Goal: Navigation & Orientation: Find specific page/section

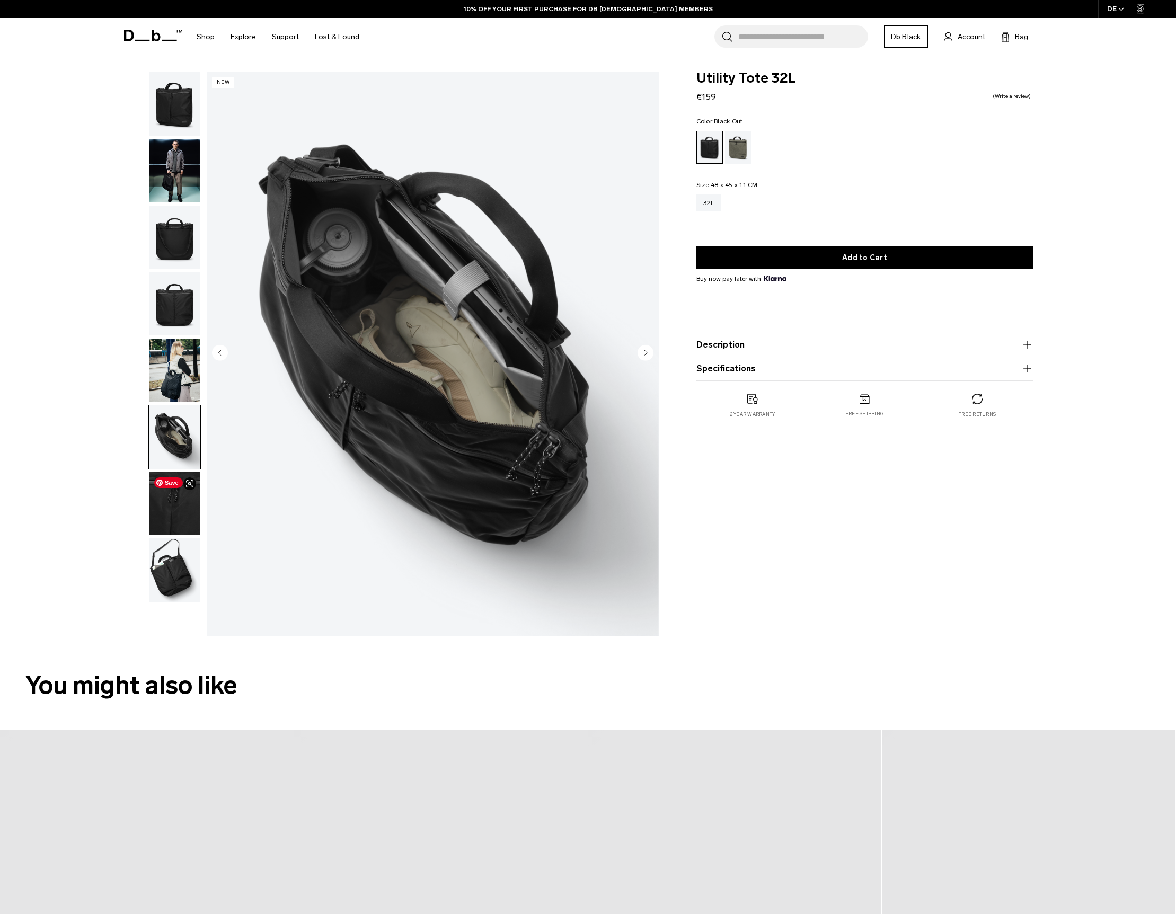
click at [168, 494] on img "button" at bounding box center [174, 504] width 51 height 64
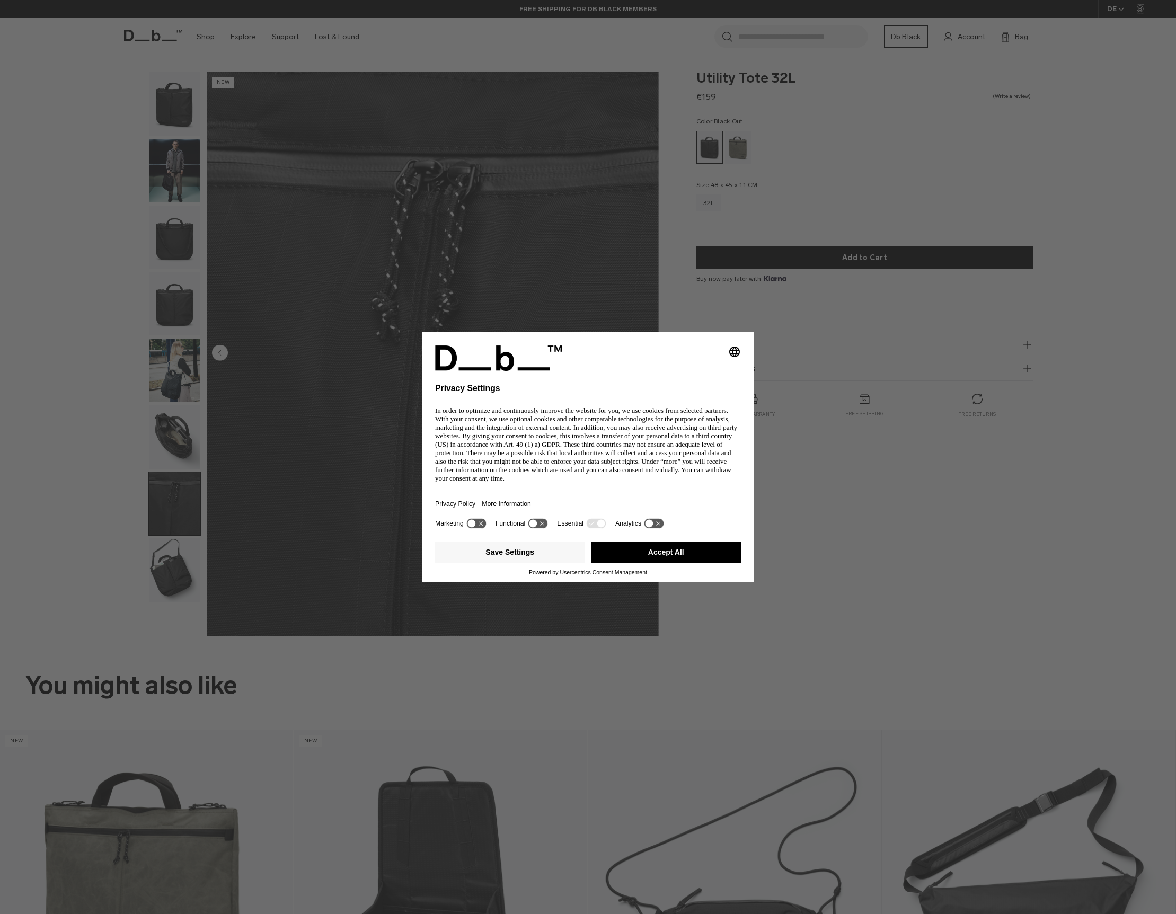
click at [655, 552] on button "Accept All" at bounding box center [666, 552] width 150 height 21
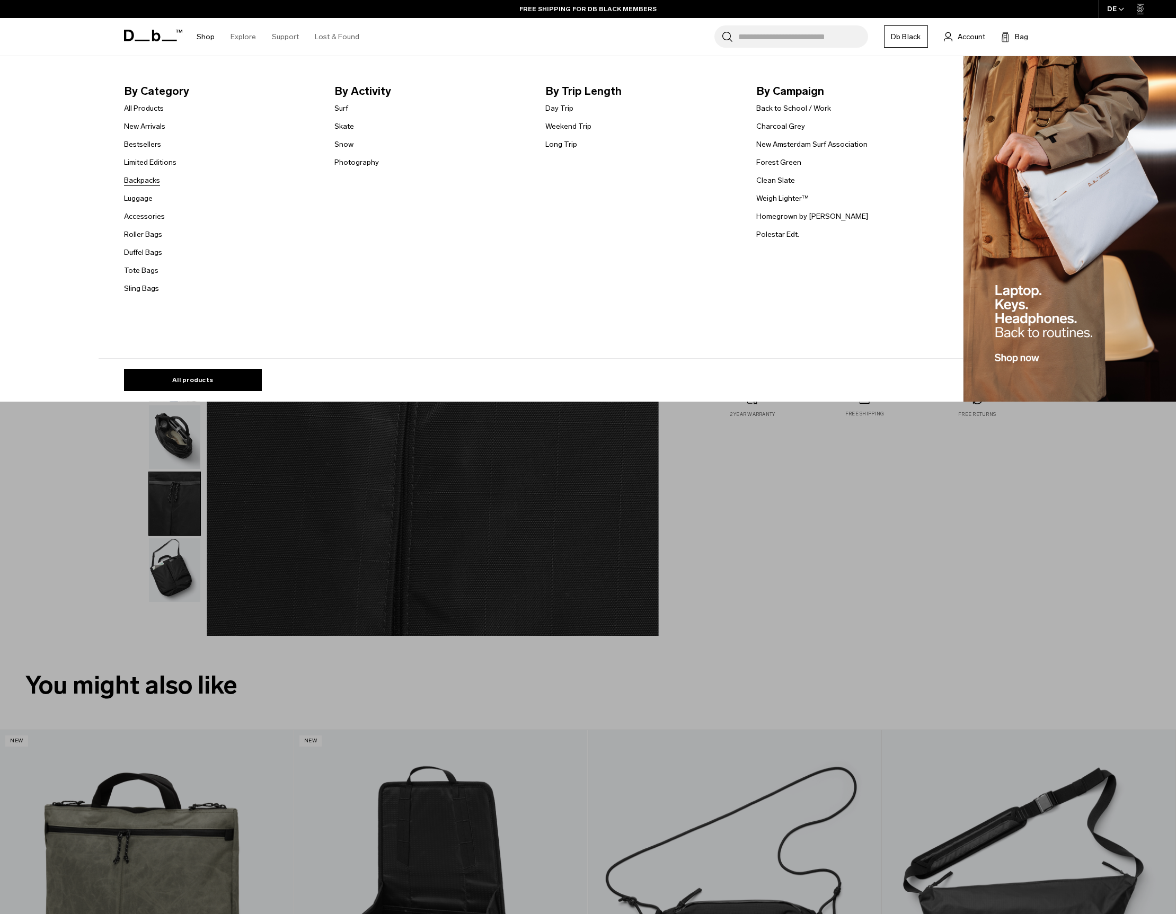
click at [155, 180] on link "Backpacks" at bounding box center [142, 180] width 36 height 11
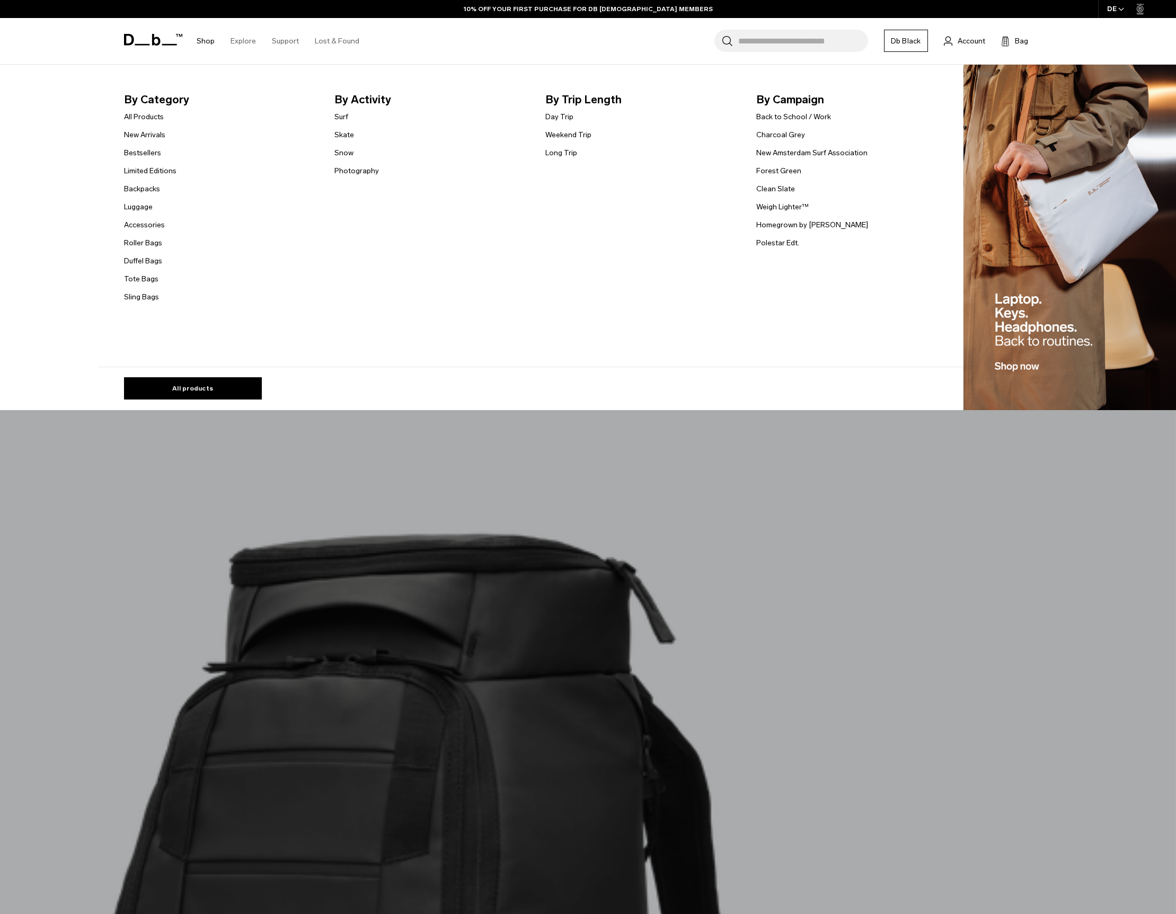
scroll to position [1946, 0]
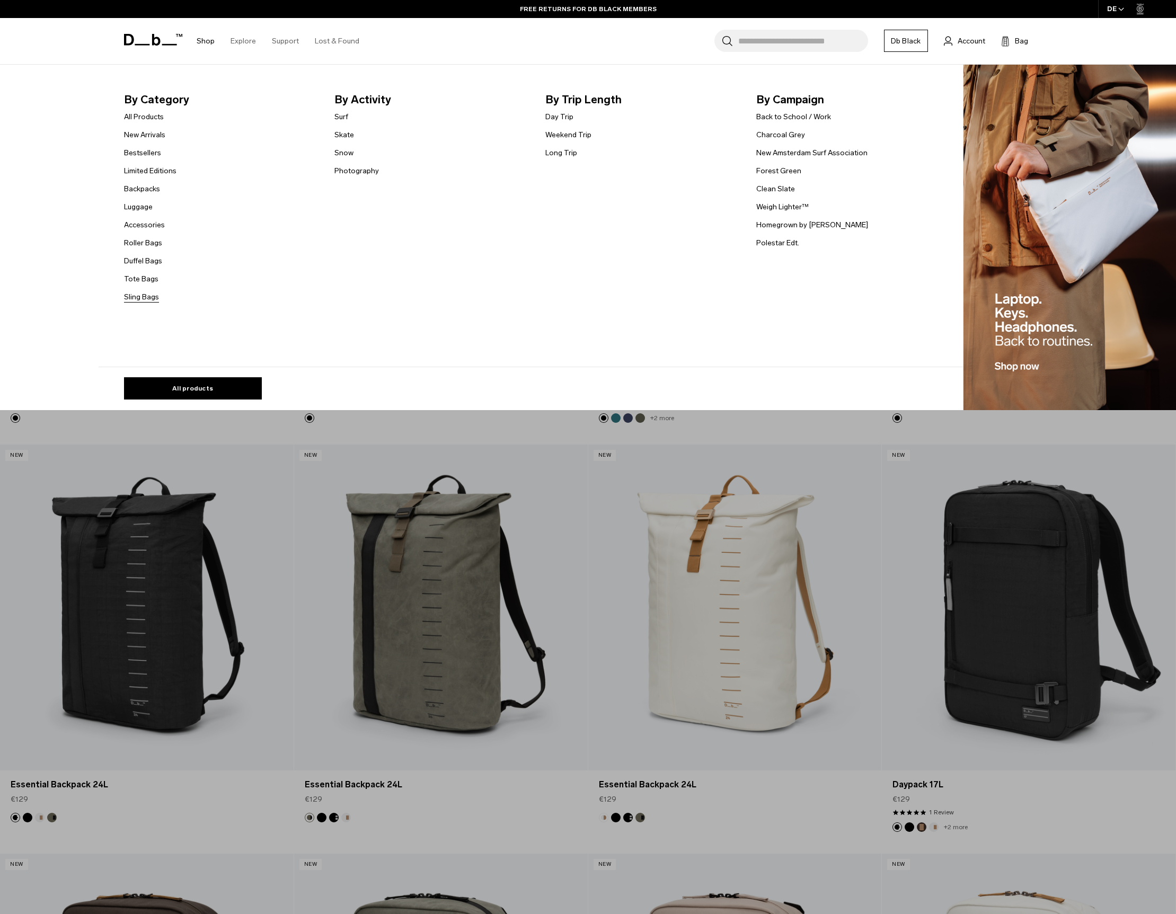
click at [127, 296] on link "Sling Bags" at bounding box center [141, 296] width 35 height 11
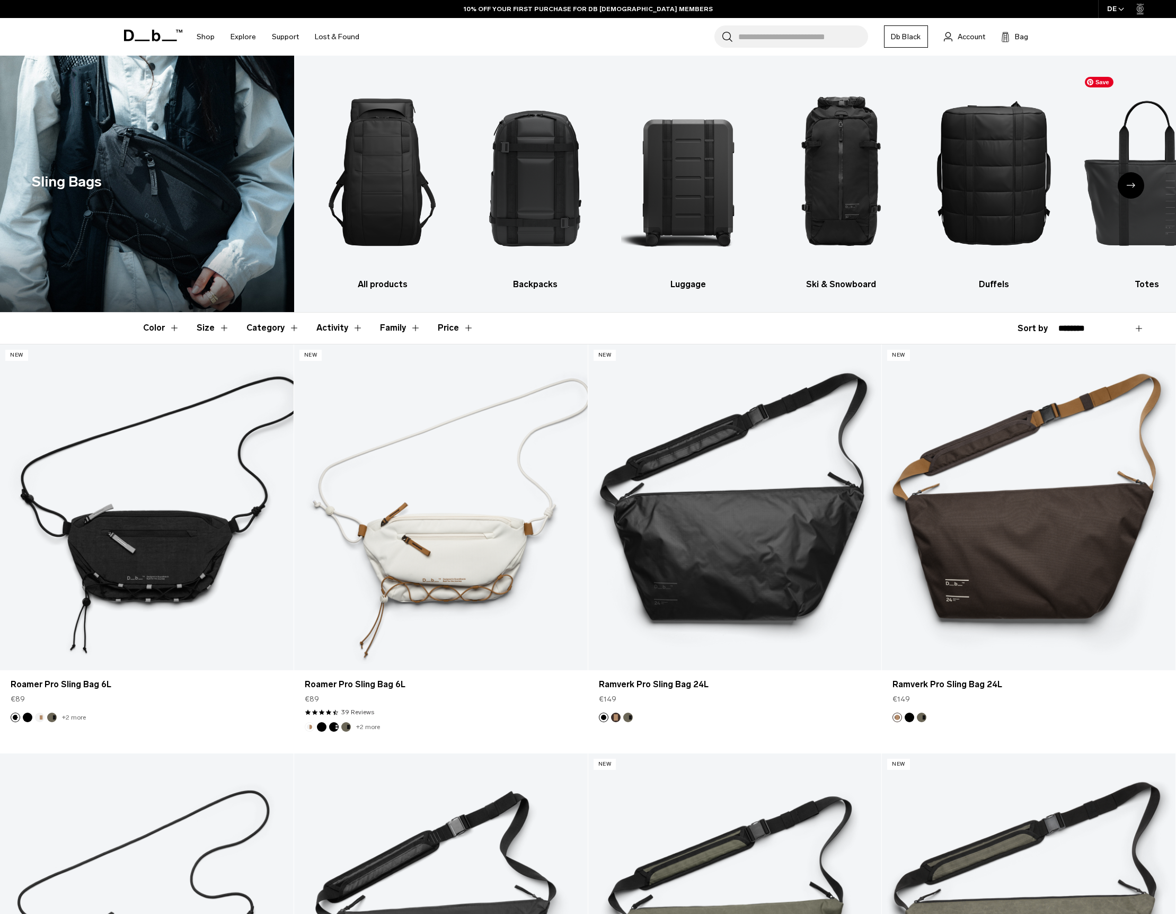
click at [1129, 187] on icon "Next slide" at bounding box center [1130, 185] width 8 height 5
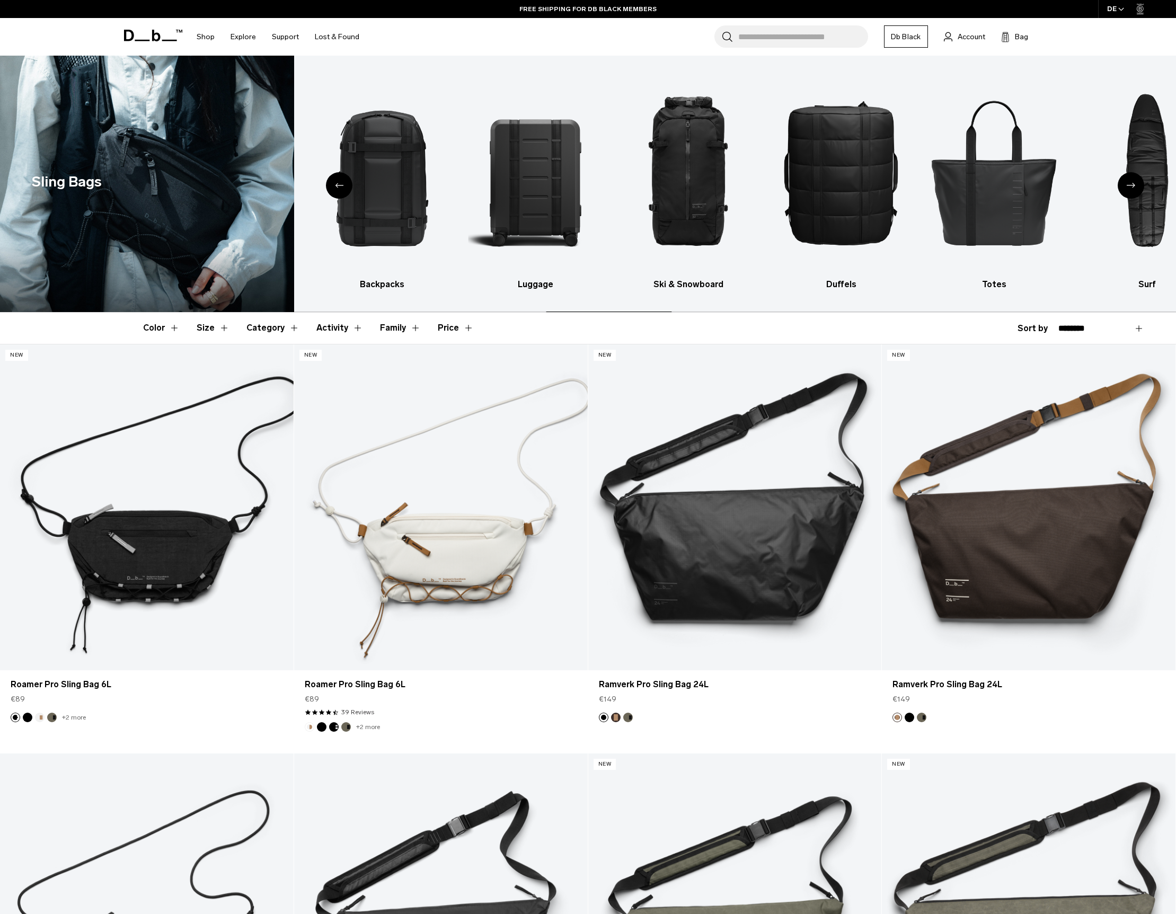
click at [1129, 186] on icon "Next slide" at bounding box center [1130, 185] width 8 height 5
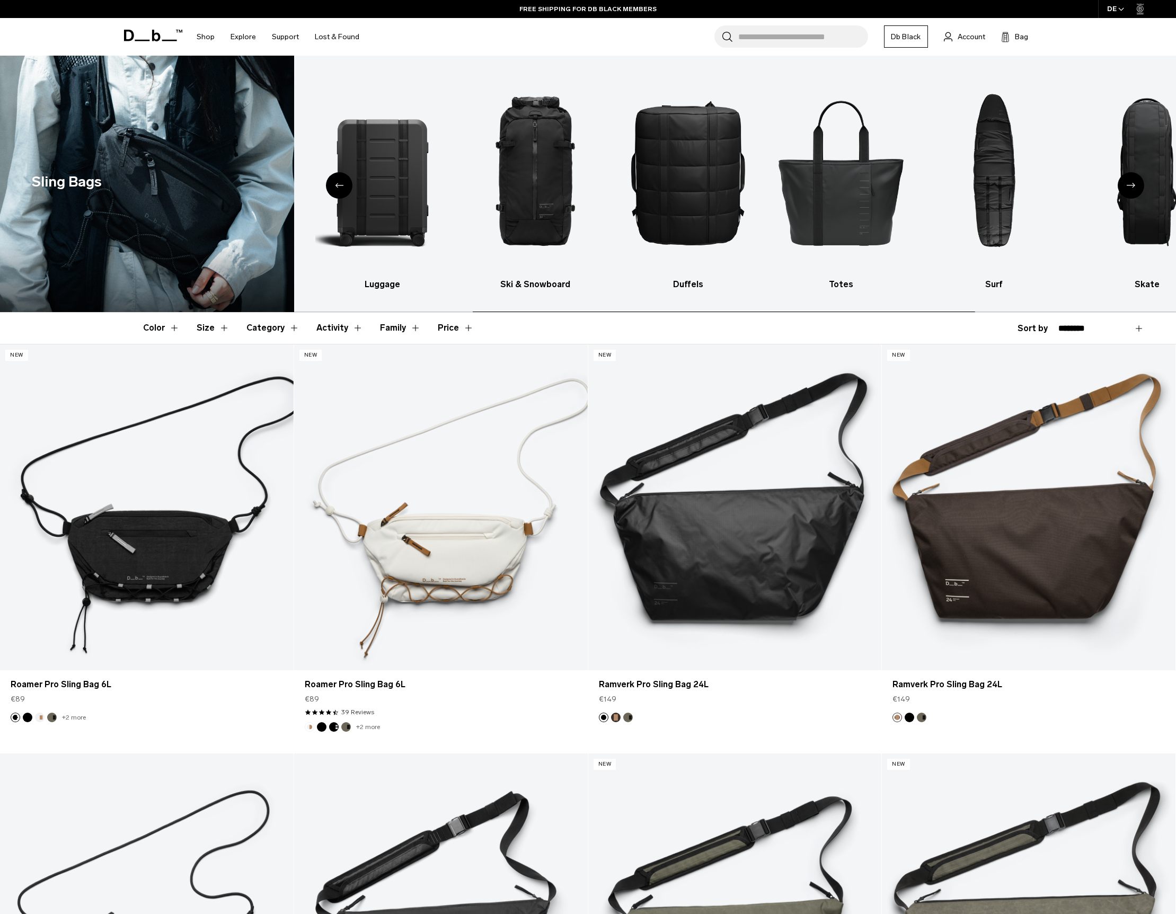
click at [1129, 186] on icon "Next slide" at bounding box center [1130, 185] width 8 height 5
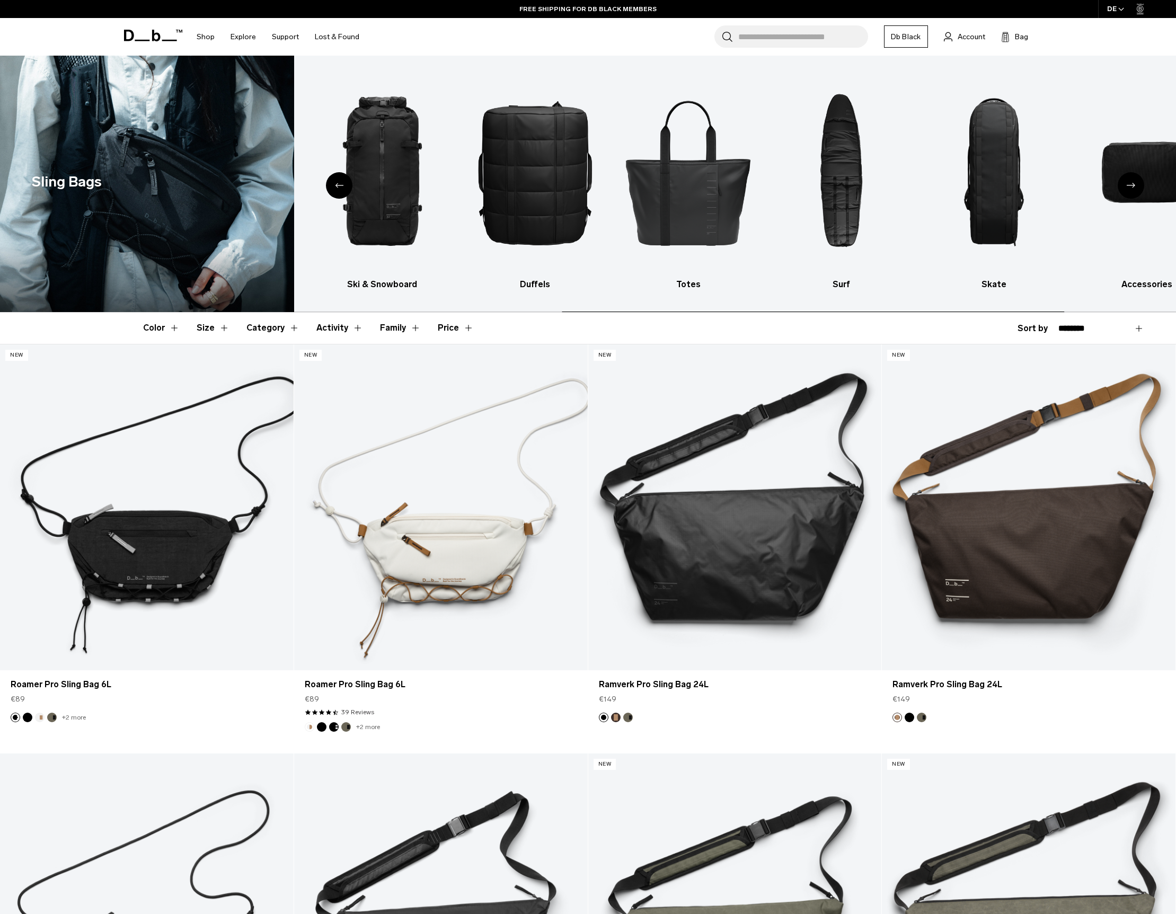
click at [1129, 186] on icon "Next slide" at bounding box center [1130, 185] width 8 height 5
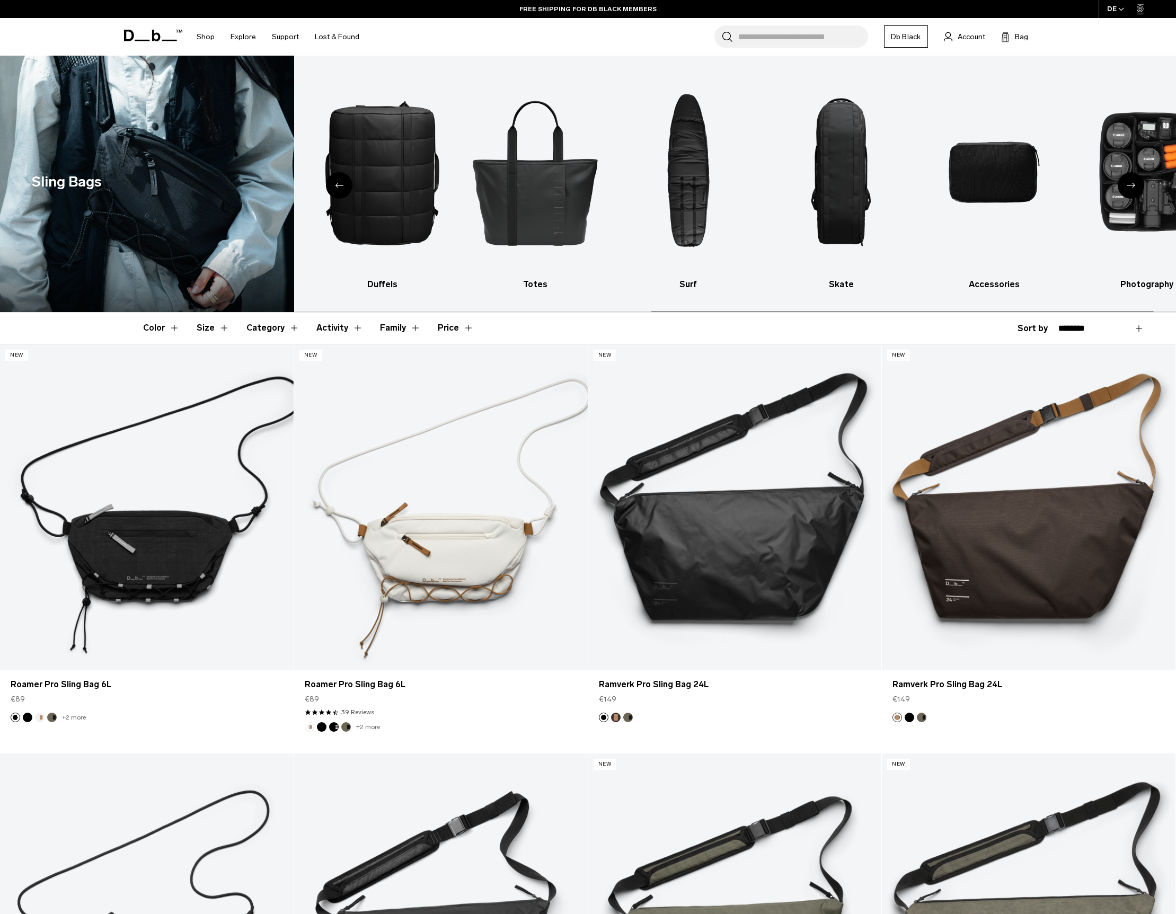
click at [1129, 186] on icon "Next slide" at bounding box center [1130, 185] width 8 height 5
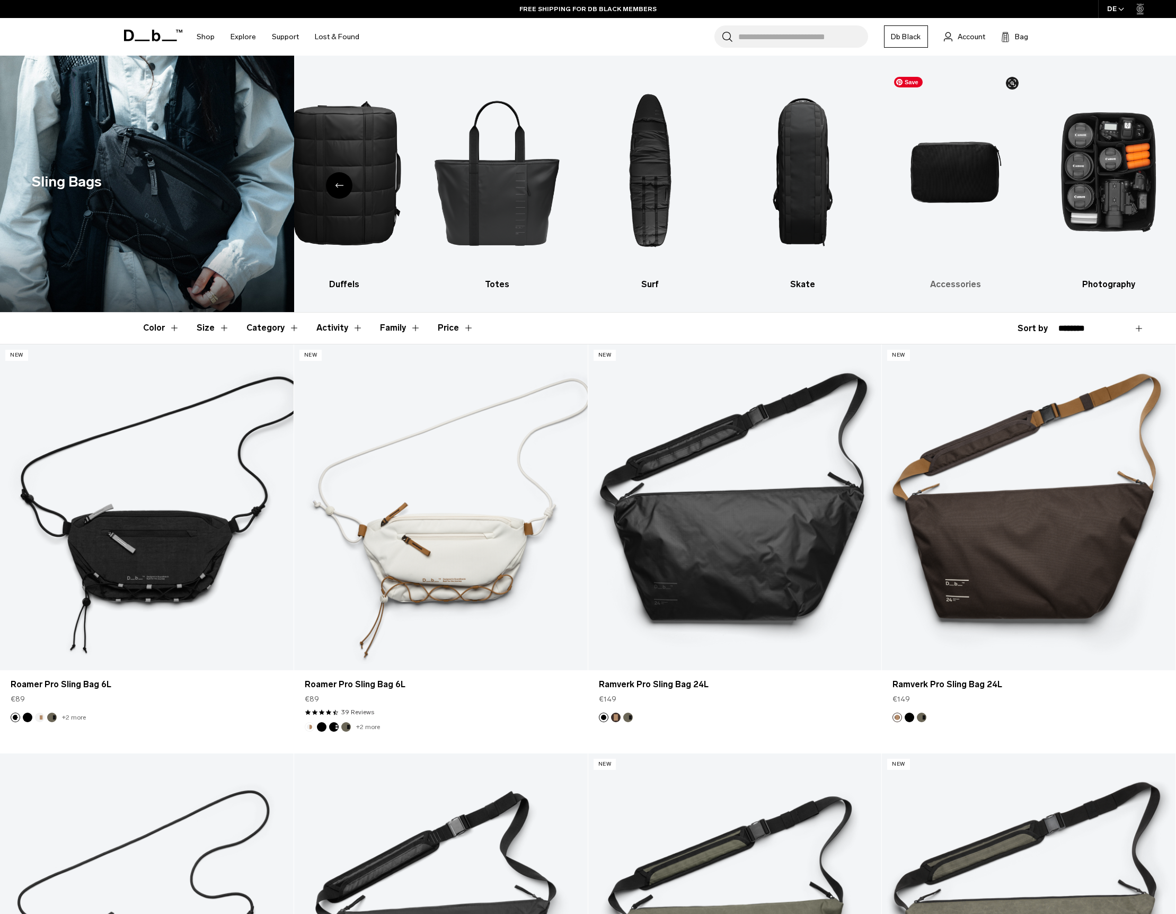
click at [971, 172] on img "9 / 10" at bounding box center [956, 172] width 135 height 201
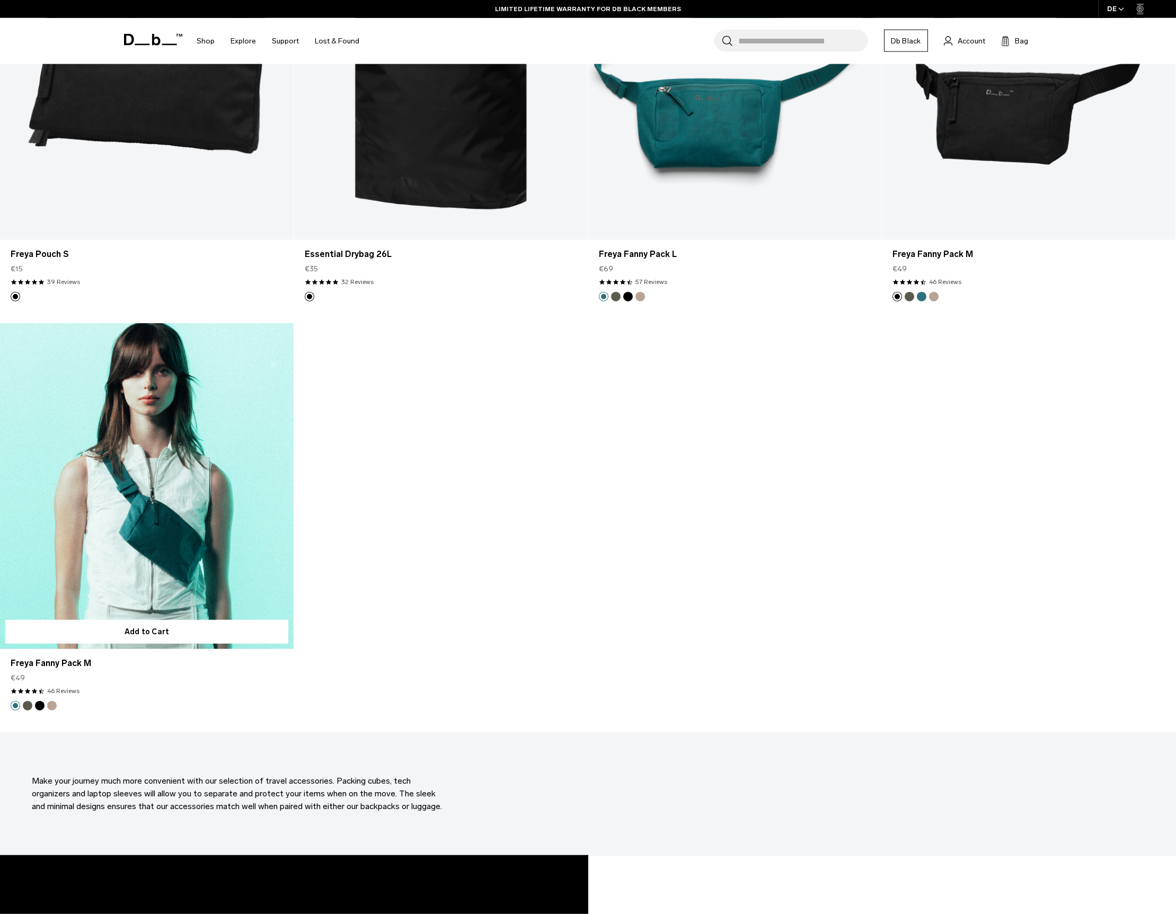
scroll to position [4107, 0]
